Goal: Task Accomplishment & Management: Use online tool/utility

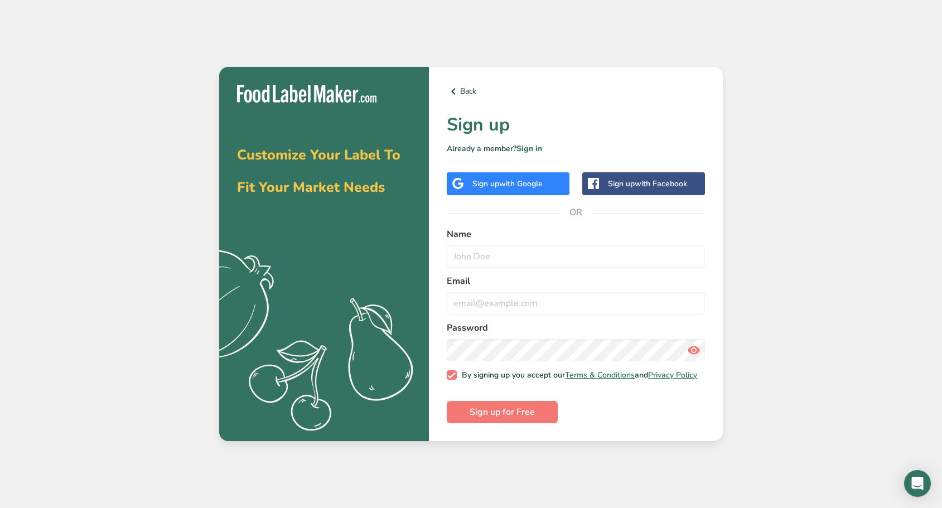
click at [547, 183] on div "Sign up with Google" at bounding box center [508, 183] width 123 height 23
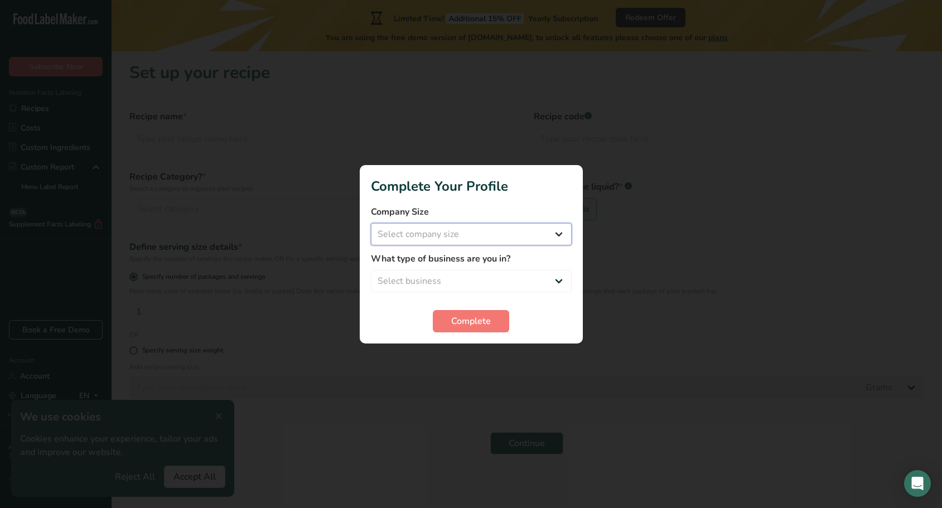
select select "1"
select select "8"
click at [475, 327] on span "Complete" at bounding box center [471, 320] width 40 height 13
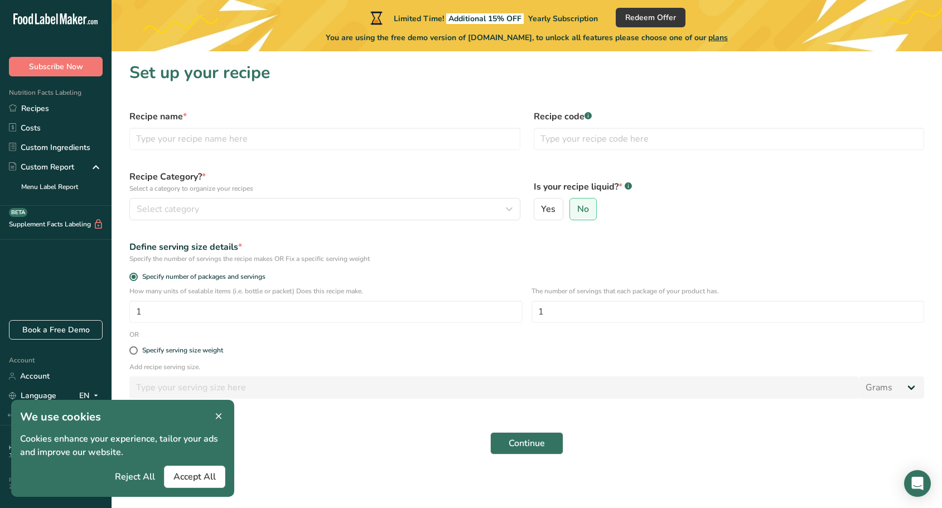
click at [191, 477] on span "Accept All" at bounding box center [194, 476] width 42 height 13
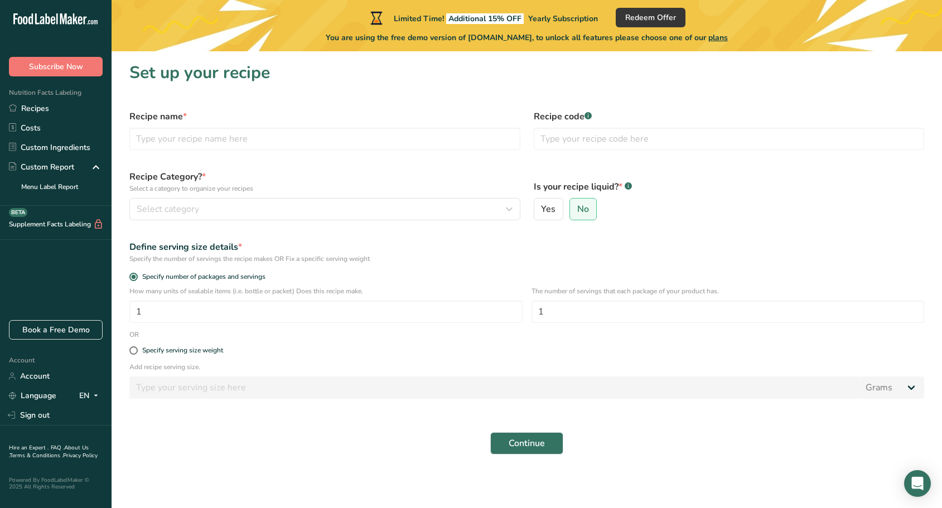
click at [480, 424] on form "Recipe name * Recipe code .a-a{fill:#347362;}.b-a{fill:#fff;} Recipe Category? …" at bounding box center [527, 282] width 808 height 358
click at [532, 441] on span "Continue" at bounding box center [526, 443] width 36 height 13
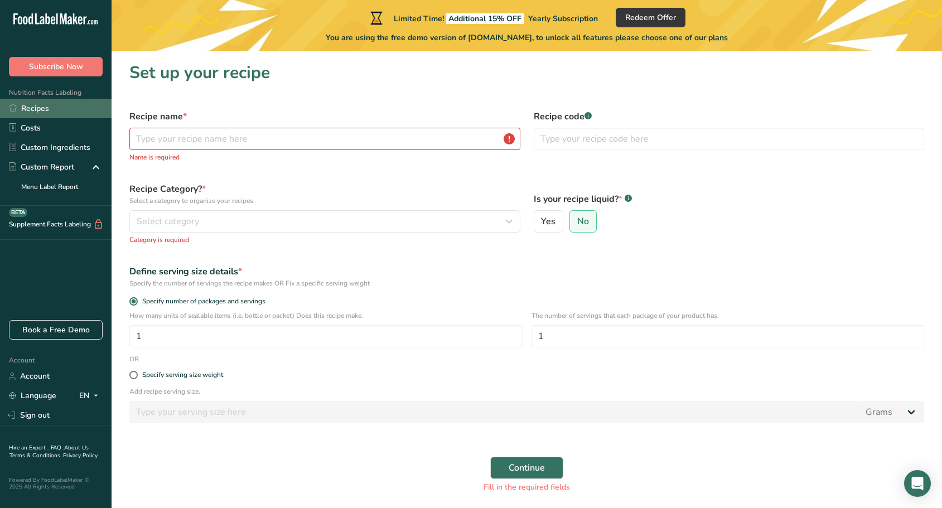
click at [47, 109] on link "Recipes" at bounding box center [55, 109] width 111 height 20
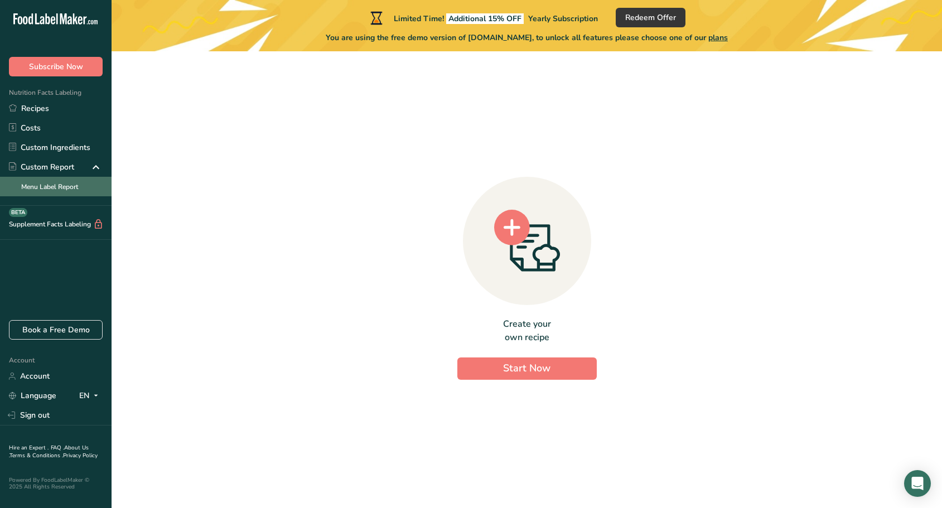
click at [68, 190] on link "Menu Label Report" at bounding box center [55, 187] width 111 height 20
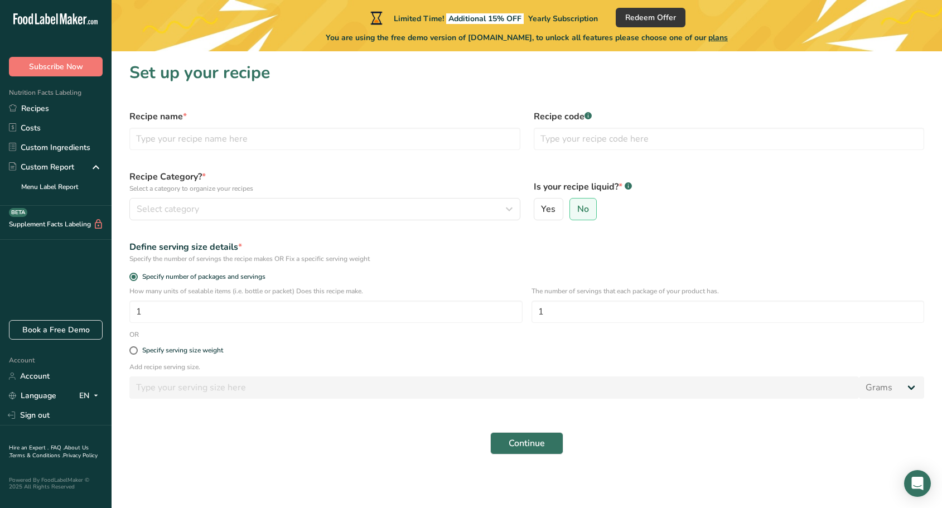
click at [63, 19] on icon at bounding box center [63, 18] width 7 height 11
click at [41, 134] on link "Costs" at bounding box center [55, 128] width 111 height 20
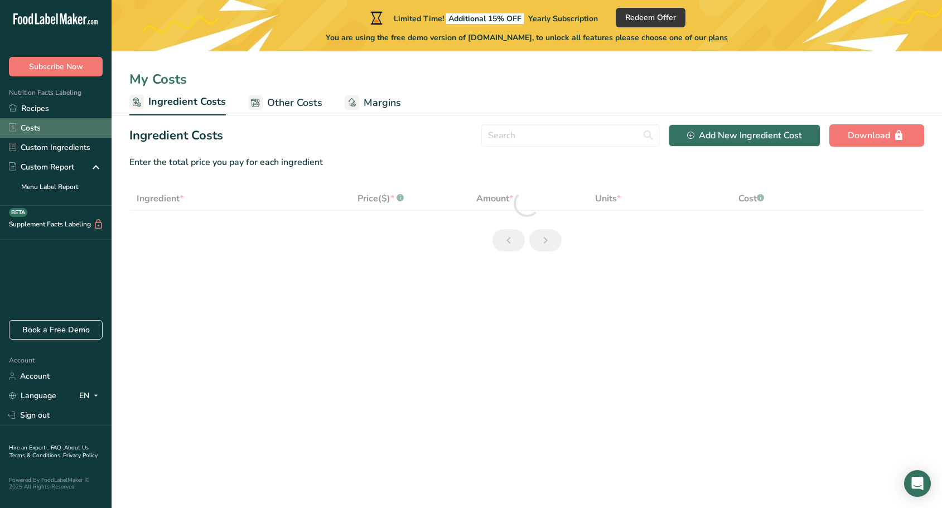
select select "1"
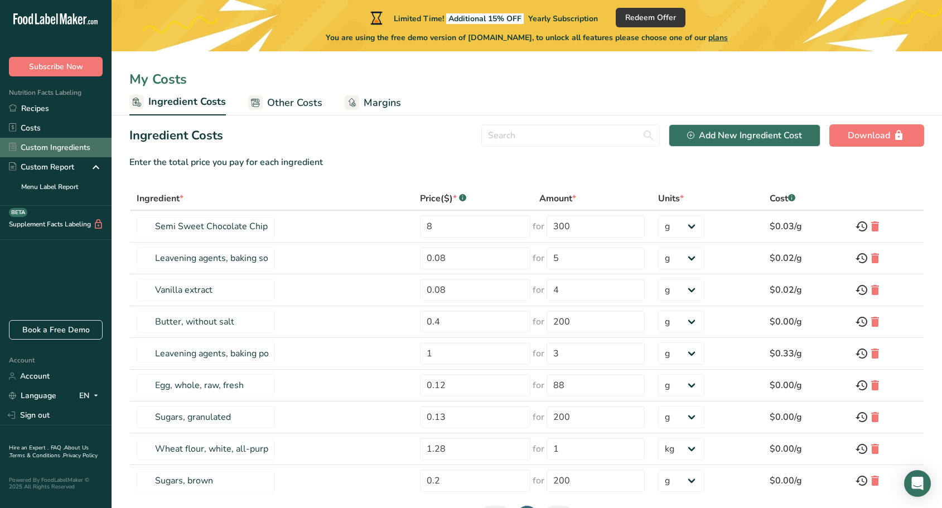
click at [42, 152] on link "Custom Ingredients" at bounding box center [55, 148] width 111 height 20
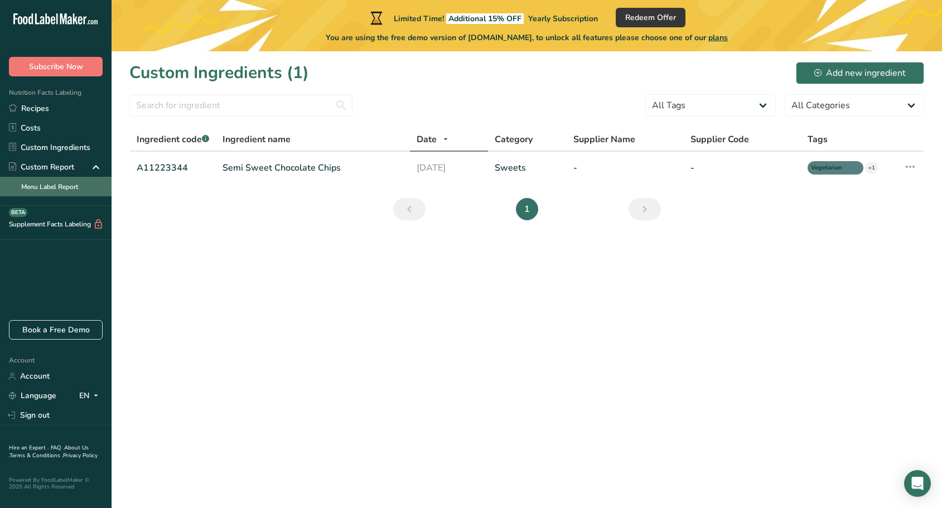
click at [61, 185] on link "Menu Label Report" at bounding box center [55, 187] width 111 height 20
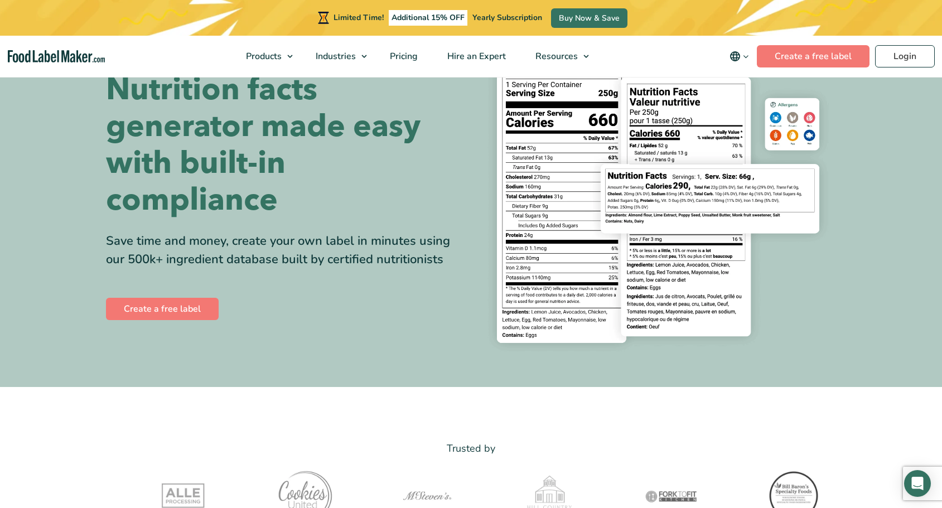
scroll to position [65, 0]
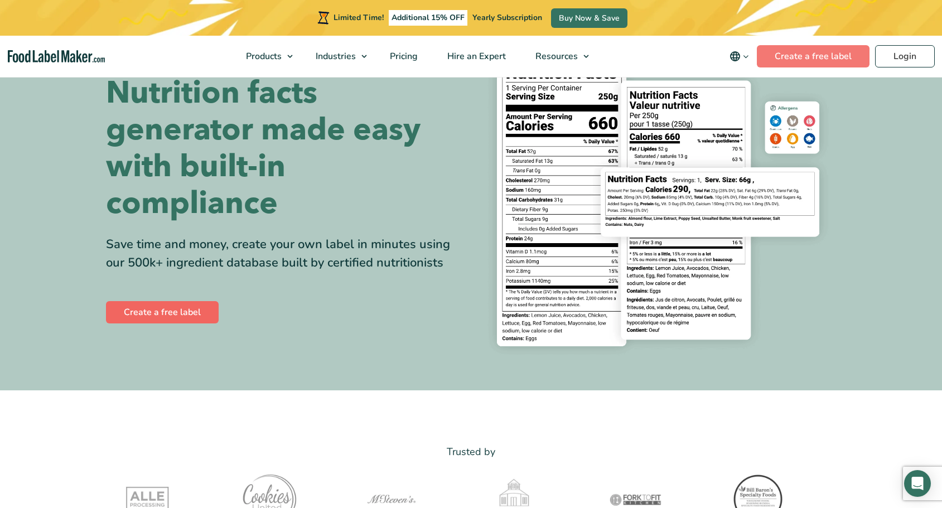
click at [174, 314] on link "Create a free label" at bounding box center [162, 312] width 113 height 22
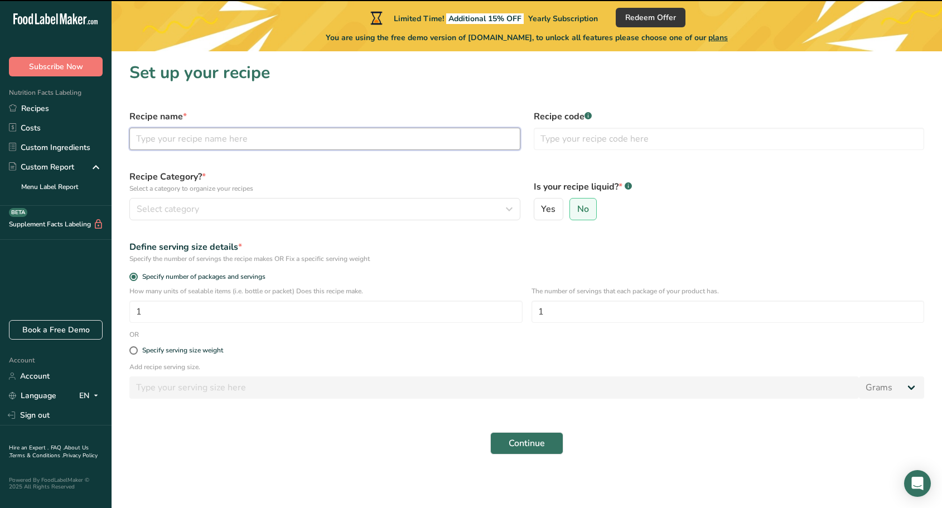
click at [207, 138] on input "text" at bounding box center [324, 139] width 391 height 22
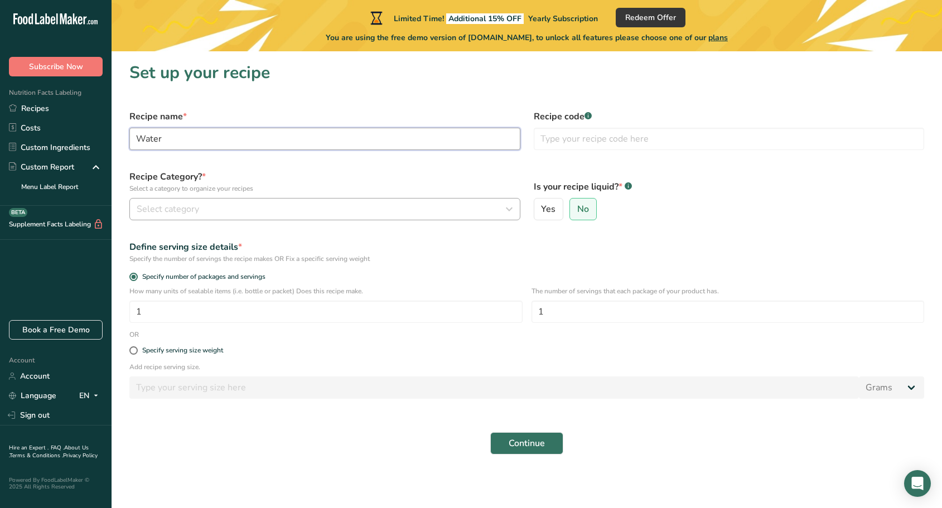
type input "Water"
click at [193, 210] on span "Select category" at bounding box center [168, 208] width 62 height 13
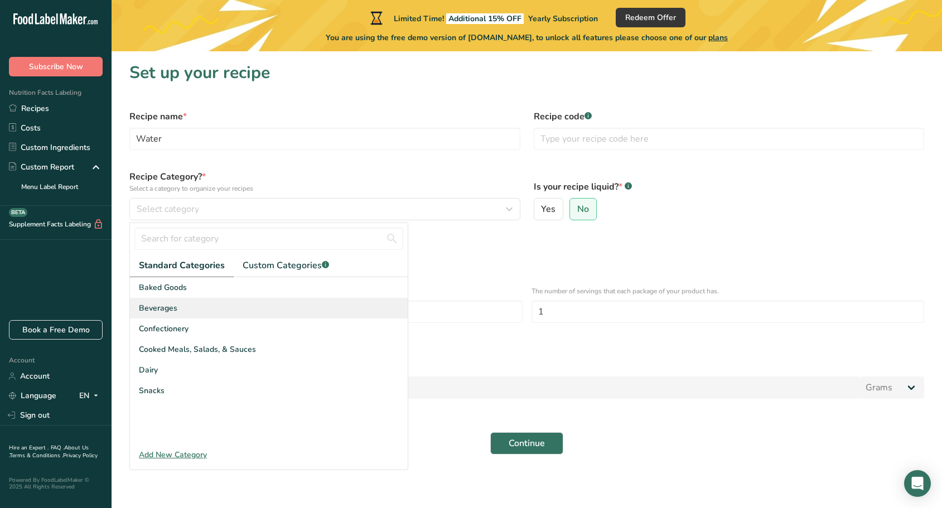
click at [167, 308] on span "Beverages" at bounding box center [158, 308] width 38 height 12
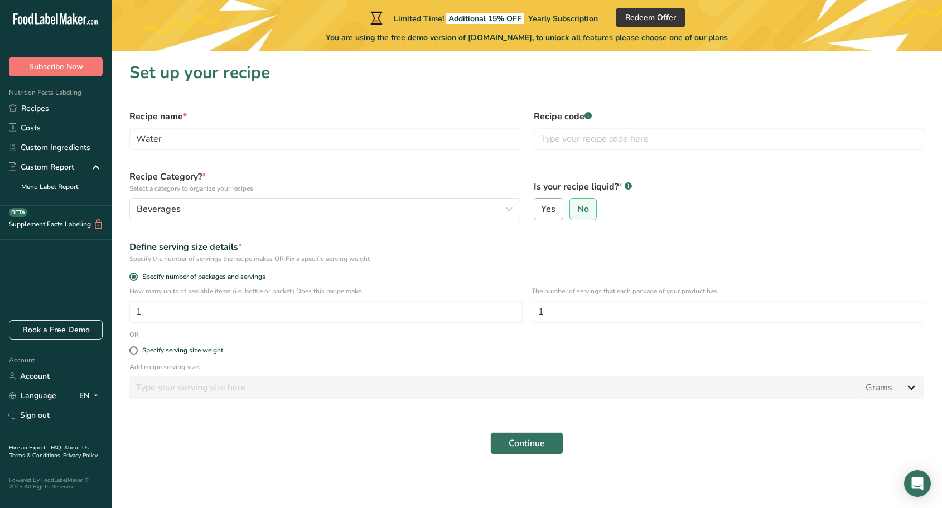
click at [538, 209] on input "Yes" at bounding box center [537, 209] width 7 height 7
radio input "true"
radio input "false"
select select "22"
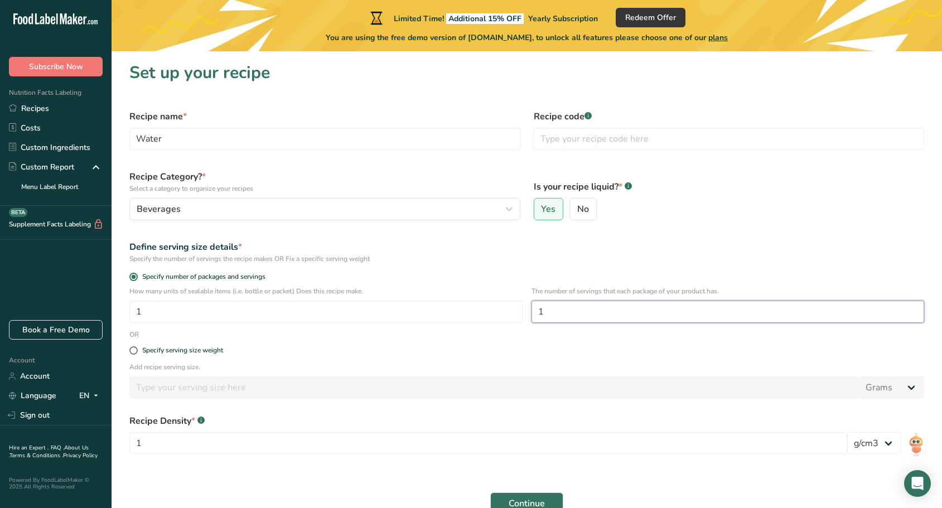
click at [571, 315] on input "1" at bounding box center [727, 311] width 393 height 22
click at [198, 347] on div "Specify serving size weight" at bounding box center [182, 350] width 81 height 8
click at [137, 347] on input "Specify serving size weight" at bounding box center [132, 350] width 7 height 7
radio input "true"
radio input "false"
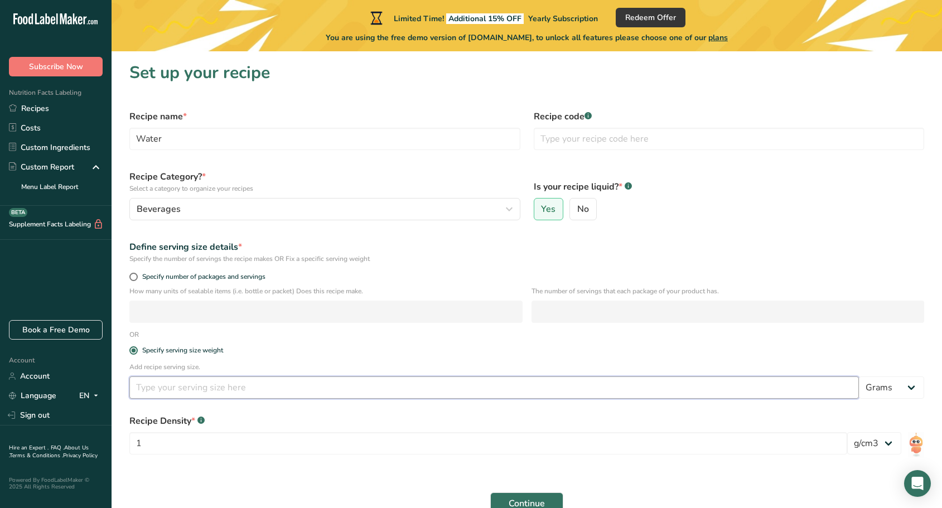
click at [158, 390] on input "number" at bounding box center [493, 387] width 729 height 22
type input "250"
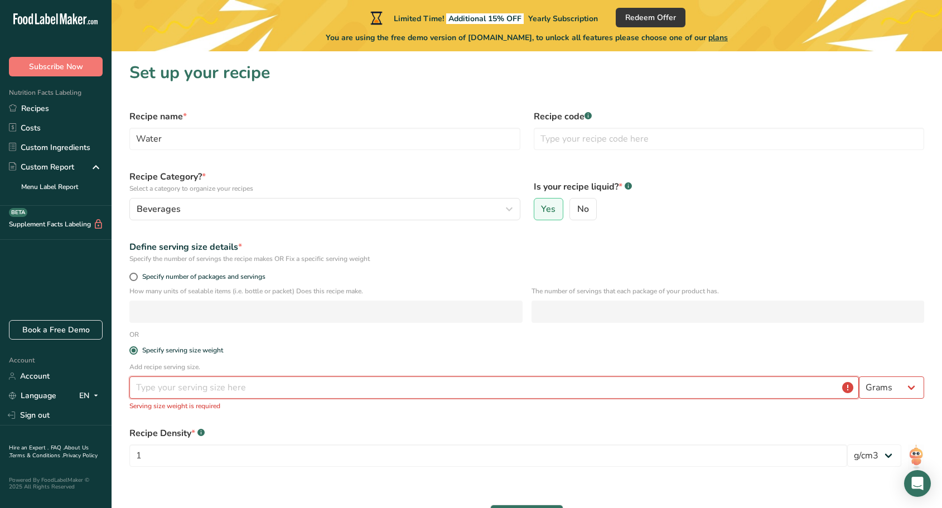
drag, startPoint x: 155, startPoint y: 388, endPoint x: 182, endPoint y: 389, distance: 26.8
click at [182, 389] on input "number" at bounding box center [493, 387] width 729 height 22
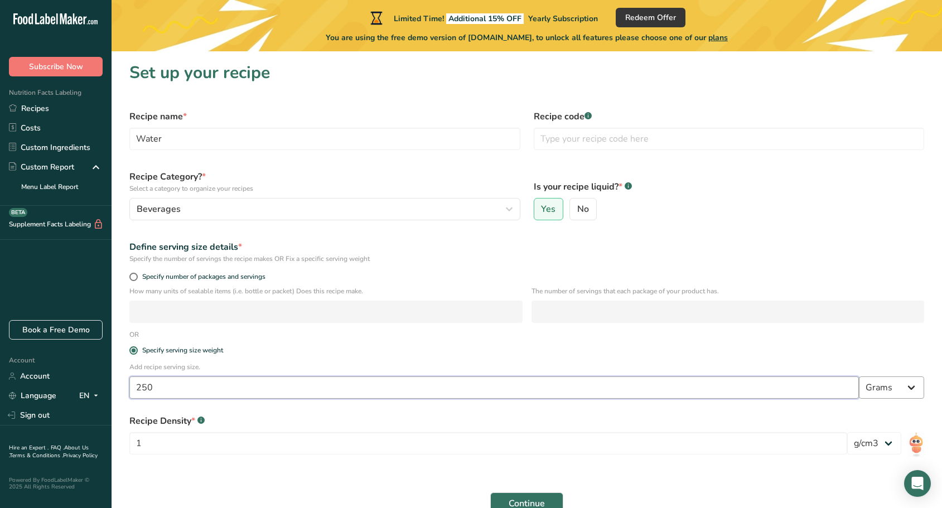
type input "250"
select select "17"
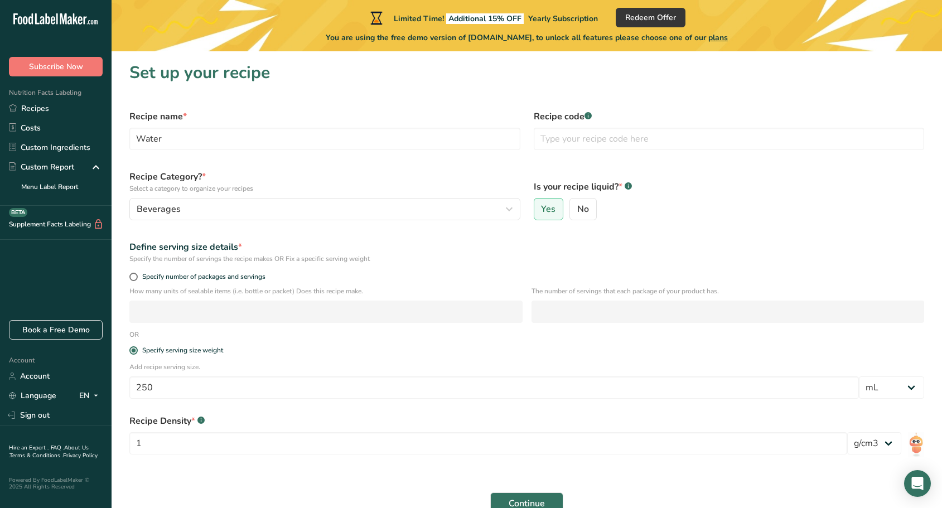
click at [312, 466] on div "Recipe Density * .a-a{fill:#347362;}.b-a{fill:#fff;} 1 lb/ft3 g/cm3" at bounding box center [527, 438] width 808 height 60
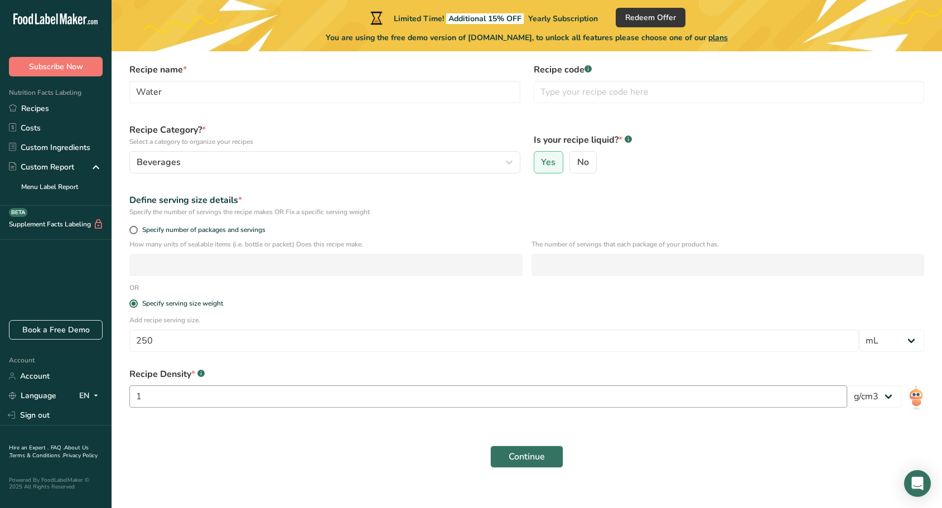
scroll to position [51, 0]
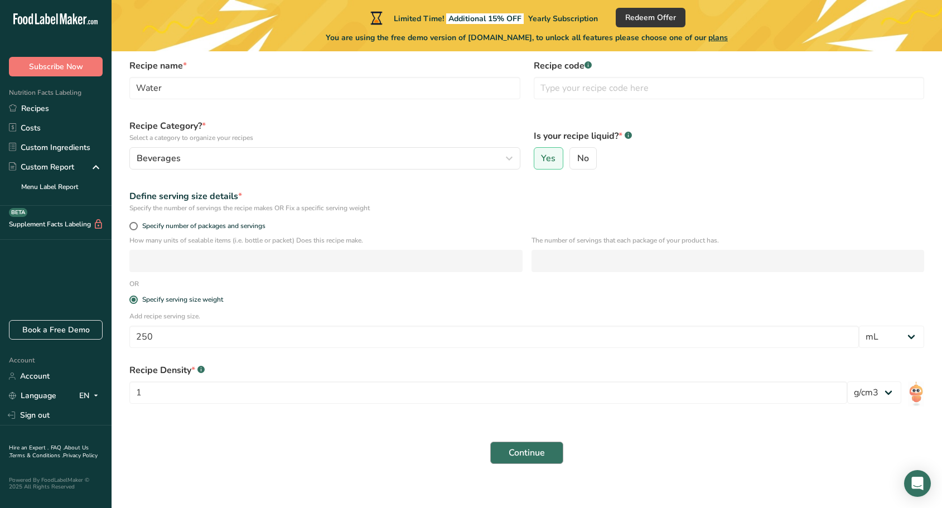
click at [532, 449] on span "Continue" at bounding box center [526, 452] width 36 height 13
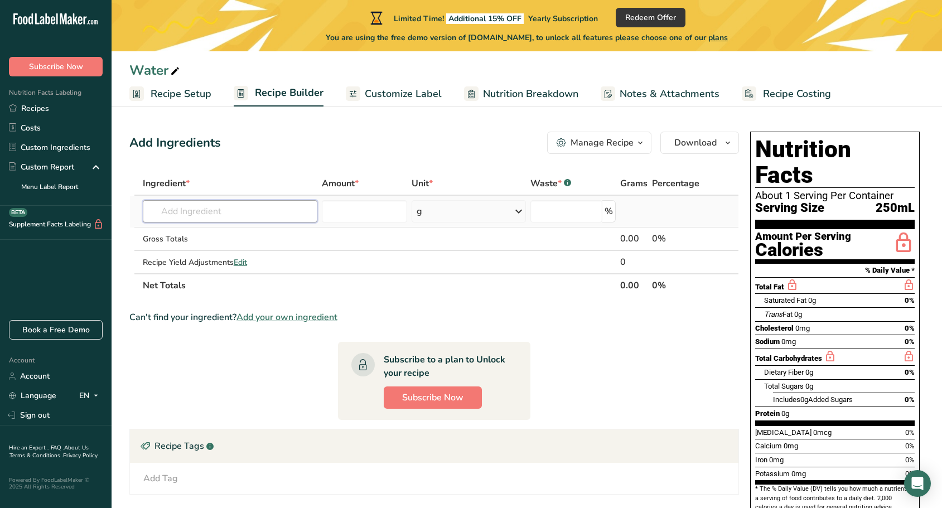
click at [249, 215] on input "text" at bounding box center [230, 211] width 174 height 22
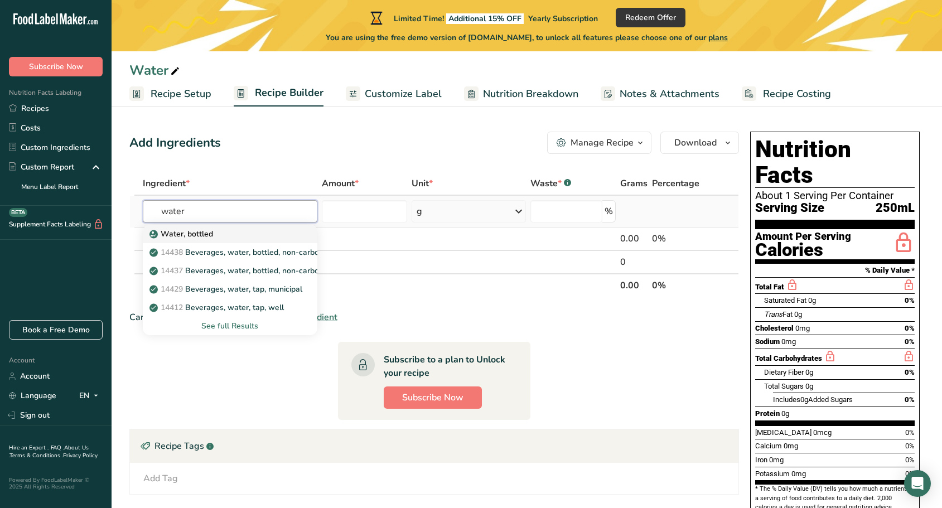
type input "water"
click at [217, 234] on div "Water, bottled" at bounding box center [221, 234] width 139 height 12
type input "Water, bottled"
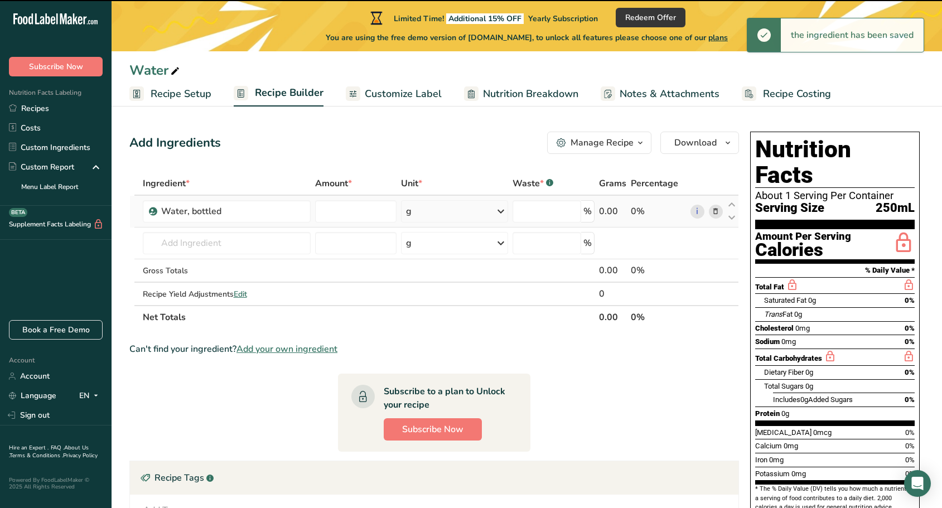
type input "0"
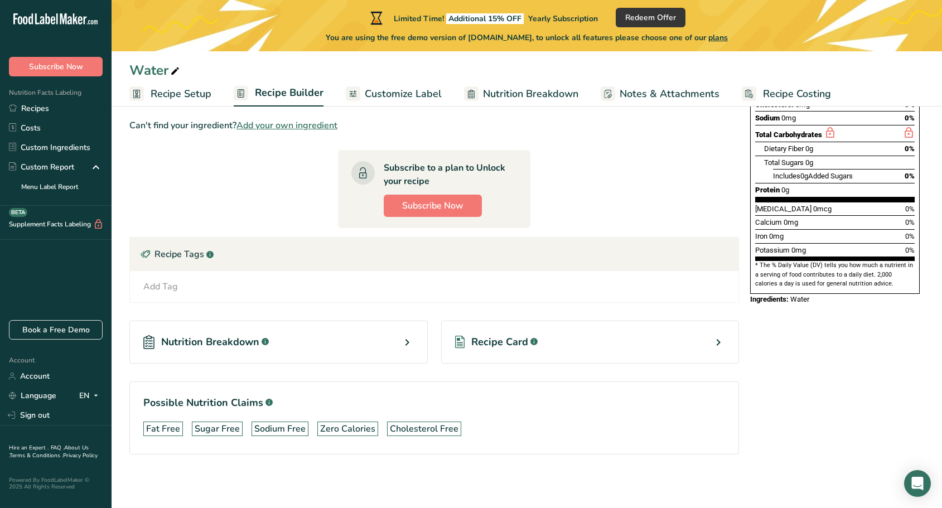
scroll to position [224, 0]
click at [501, 341] on span "Recipe Card" at bounding box center [499, 341] width 57 height 15
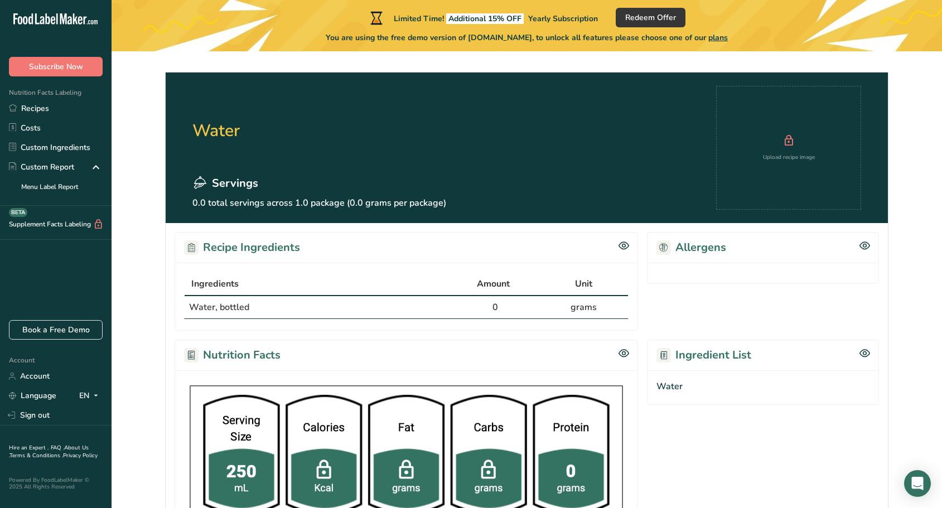
scroll to position [40, 0]
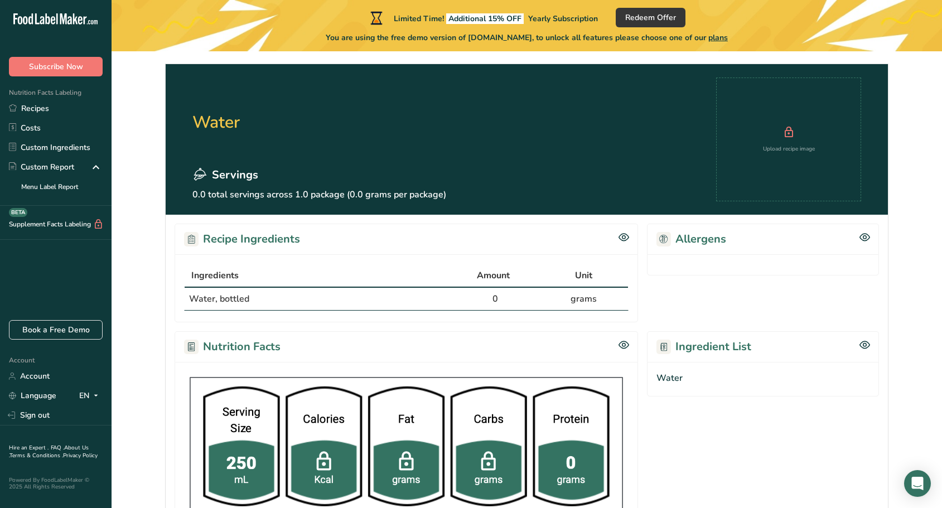
click at [712, 350] on h2 "Ingredient List" at bounding box center [703, 346] width 95 height 17
click at [861, 346] on icon at bounding box center [864, 344] width 11 height 9
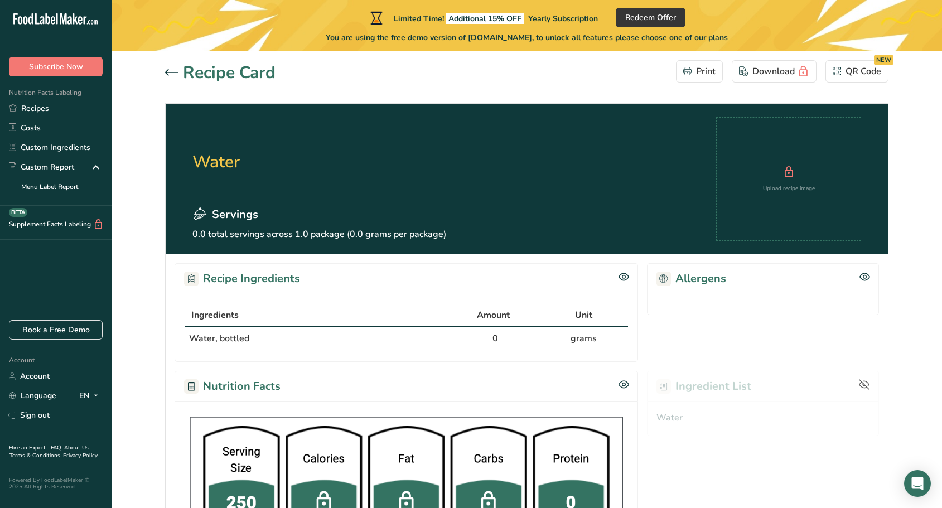
scroll to position [0, 0]
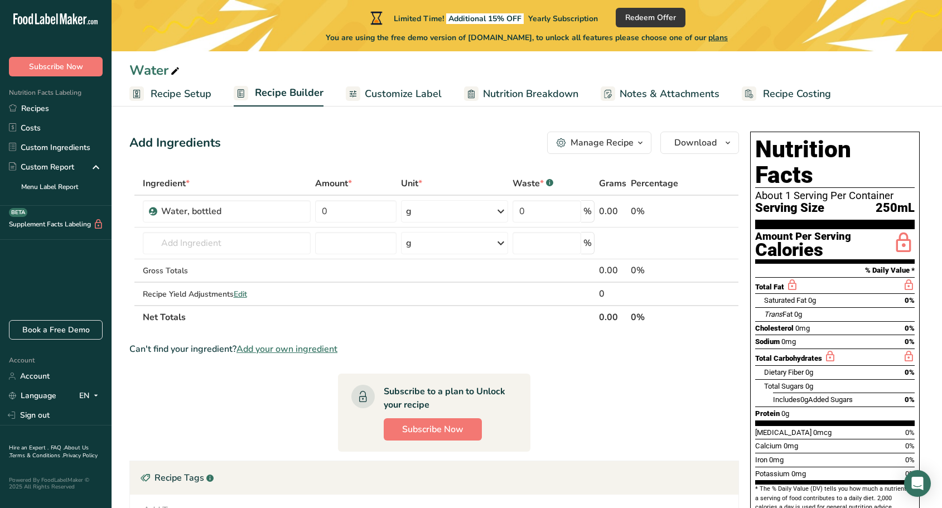
drag, startPoint x: 826, startPoint y: 154, endPoint x: 814, endPoint y: 153, distance: 11.8
click at [826, 154] on h1 "Nutrition Facts" at bounding box center [834, 162] width 159 height 51
click at [734, 142] on span "button" at bounding box center [727, 142] width 13 height 13
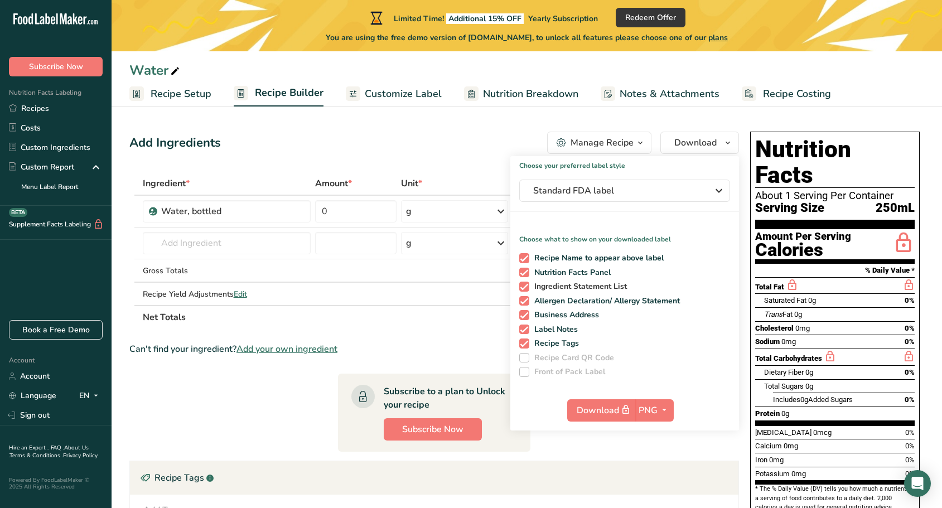
drag, startPoint x: 523, startPoint y: 282, endPoint x: 523, endPoint y: 290, distance: 8.4
click at [523, 282] on span at bounding box center [524, 287] width 10 height 10
click at [523, 283] on input "Ingredient Statement List" at bounding box center [522, 286] width 7 height 7
checkbox input "false"
click at [522, 298] on span at bounding box center [524, 301] width 10 height 10
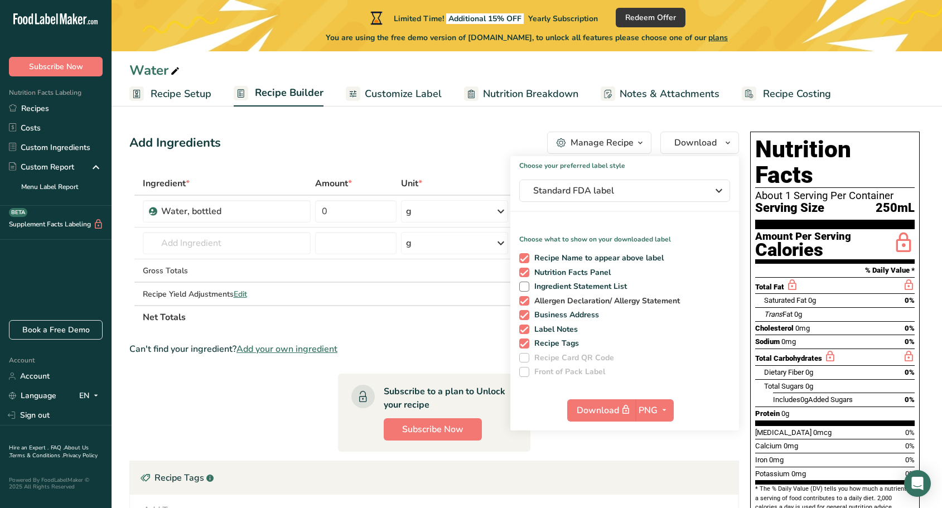
click at [522, 298] on input "Allergen Declaration/ Allergy Statement" at bounding box center [522, 300] width 7 height 7
checkbox input "false"
drag, startPoint x: 524, startPoint y: 315, endPoint x: 525, endPoint y: 326, distance: 10.6
click at [525, 316] on span at bounding box center [524, 315] width 10 height 10
click at [525, 316] on input "Business Address" at bounding box center [522, 314] width 7 height 7
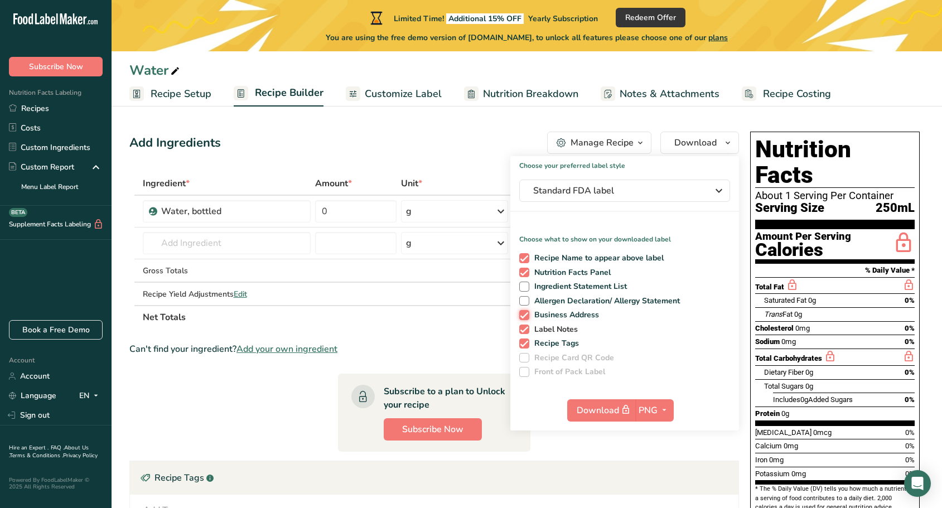
checkbox input "false"
drag, startPoint x: 524, startPoint y: 326, endPoint x: 526, endPoint y: 336, distance: 10.3
click at [524, 326] on span at bounding box center [524, 329] width 10 height 10
click at [524, 326] on input "Label Notes" at bounding box center [522, 329] width 7 height 7
checkbox input "false"
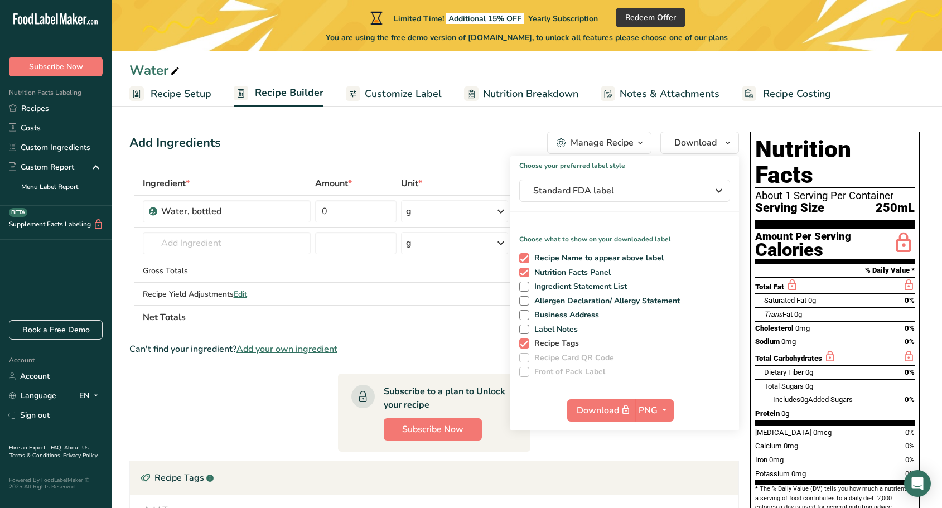
click at [526, 341] on span at bounding box center [524, 343] width 10 height 10
click at [526, 341] on input "Recipe Tags" at bounding box center [522, 343] width 7 height 7
checkbox input "false"
click at [525, 259] on span at bounding box center [524, 258] width 10 height 10
click at [525, 259] on input "Recipe Name to appear above label" at bounding box center [522, 257] width 7 height 7
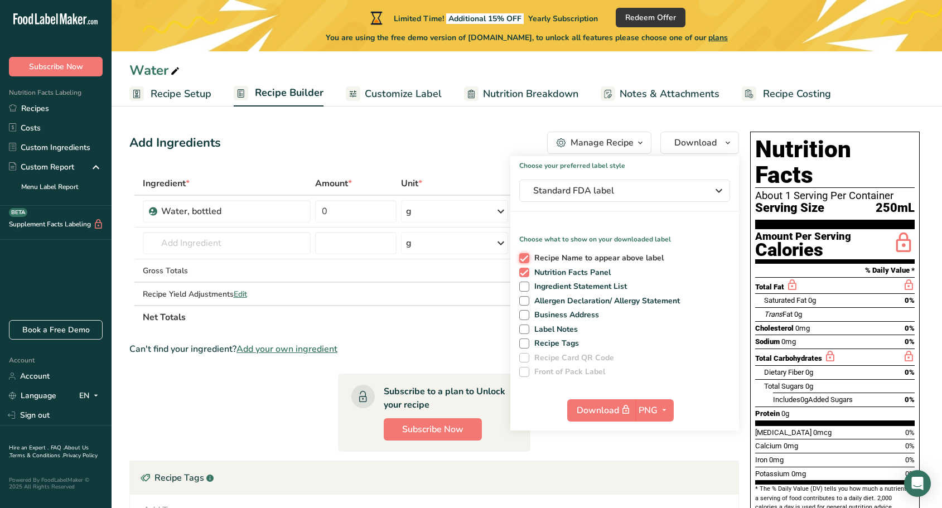
checkbox input "false"
click at [824, 126] on section "Add Ingredients Manage Recipe Delete Recipe Duplicate Recipe Scale Recipe Save …" at bounding box center [526, 420] width 830 height 622
